Goal: Browse casually

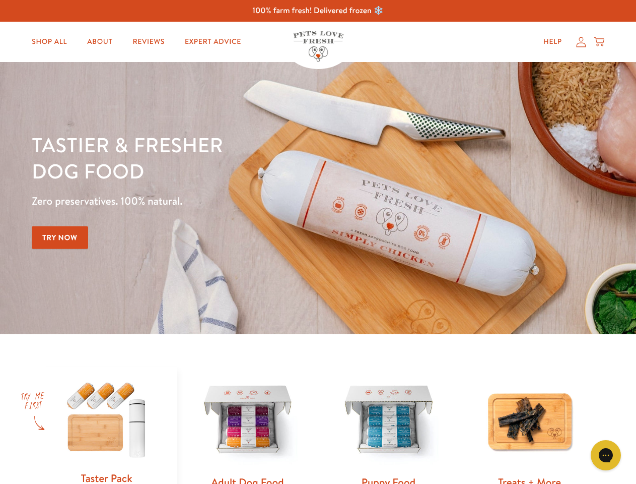
click at [318, 242] on div "Tastier & fresher dog food Zero preservatives. 100% natural. Try Now" at bounding box center [223, 197] width 382 height 133
click at [606, 455] on icon "Gorgias live chat" at bounding box center [606, 455] width 10 height 10
